Goal: Find specific page/section: Find specific page/section

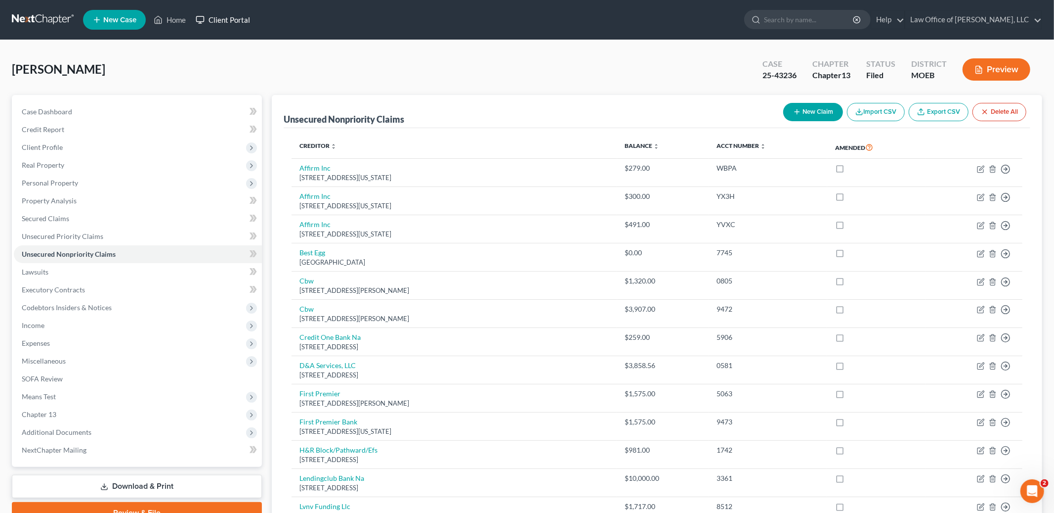
scroll to position [2784, 0]
click at [188, 22] on link "Home" at bounding box center [170, 20] width 42 height 18
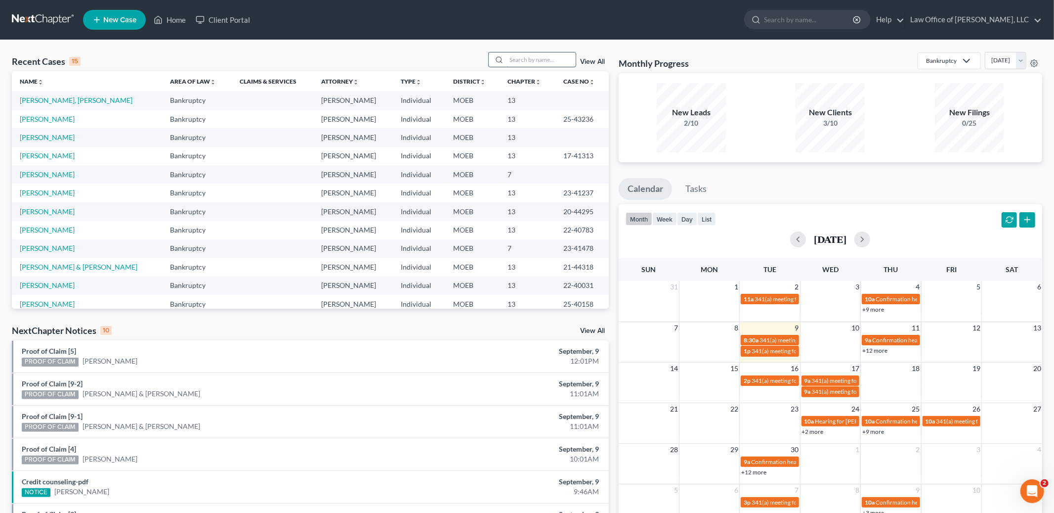
click at [528, 60] on input "search" at bounding box center [541, 59] width 69 height 14
type input "[PERSON_NAME]"
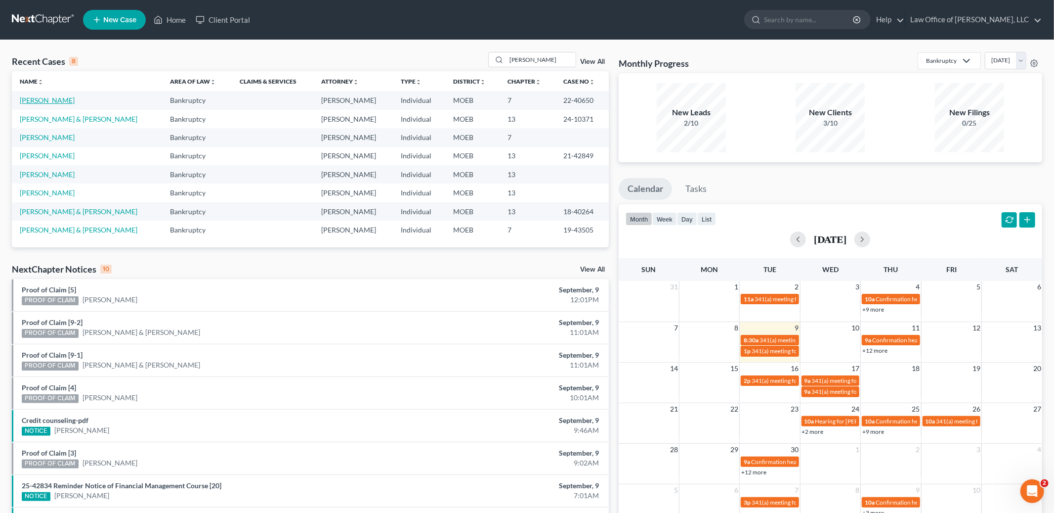
click at [61, 101] on link "[PERSON_NAME]" at bounding box center [47, 100] width 55 height 8
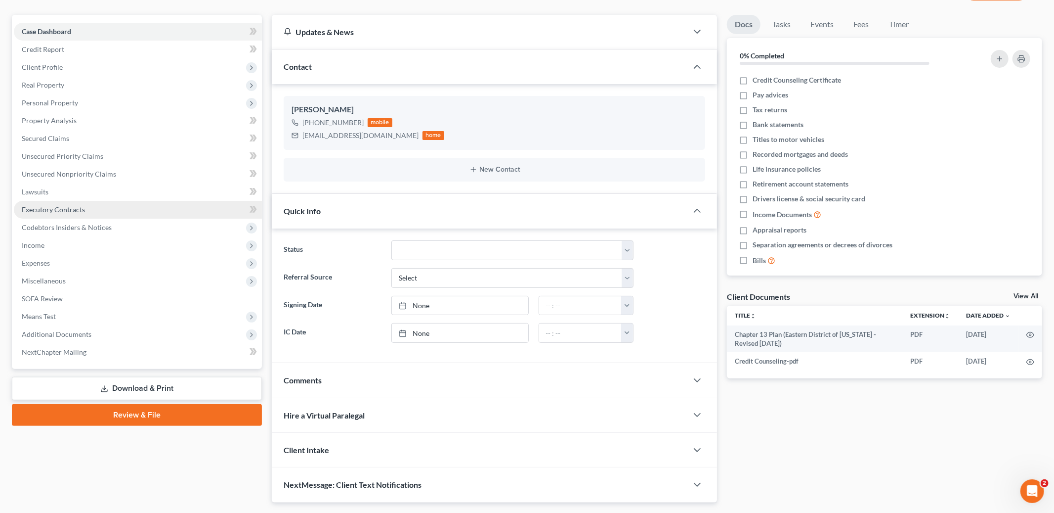
scroll to position [107, 0]
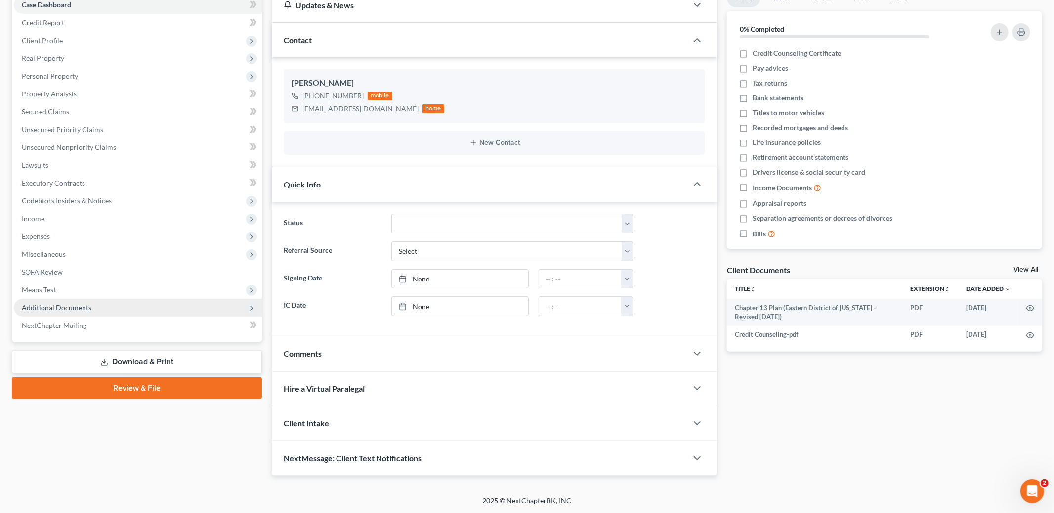
click at [64, 307] on span "Additional Documents" at bounding box center [57, 307] width 70 height 8
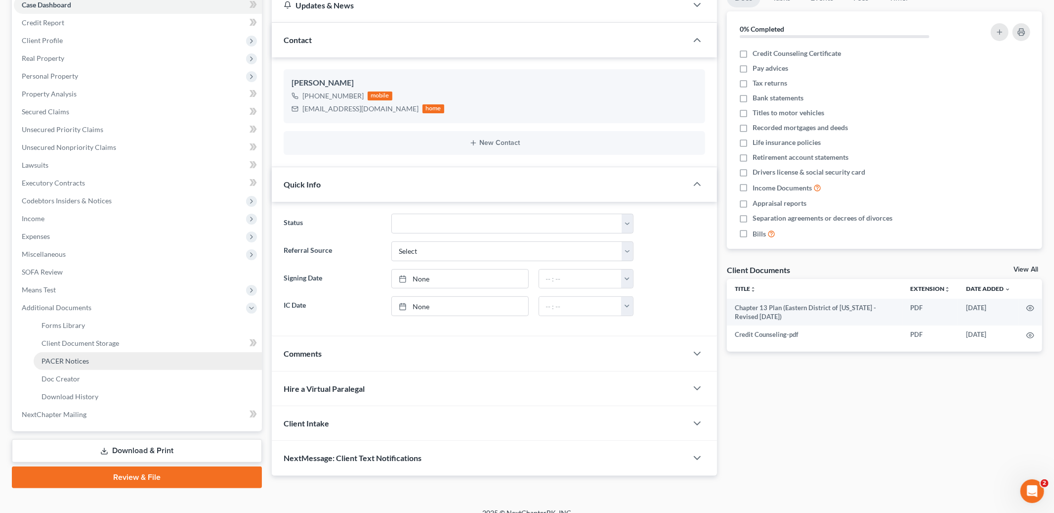
click at [73, 361] on span "PACER Notices" at bounding box center [65, 360] width 47 height 8
